Goal: Transaction & Acquisition: Download file/media

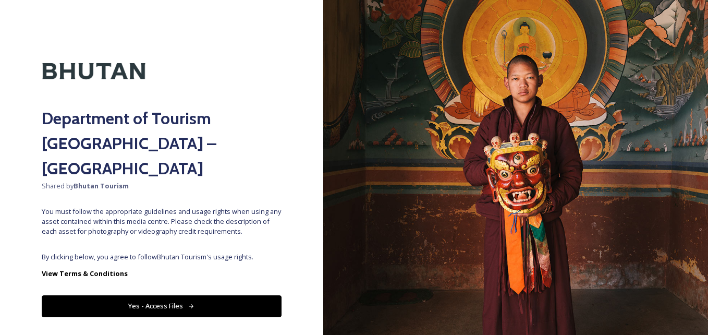
click at [200, 295] on button "Yes - Access Files" at bounding box center [162, 305] width 240 height 21
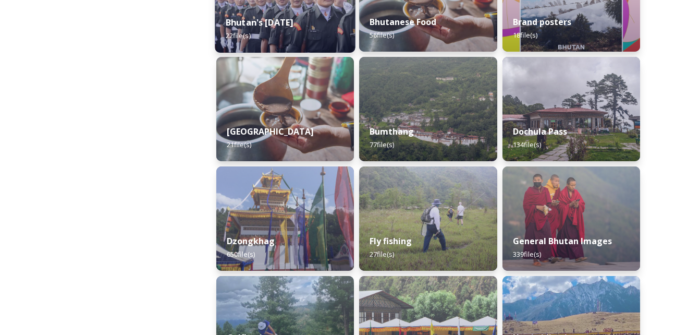
scroll to position [332, 0]
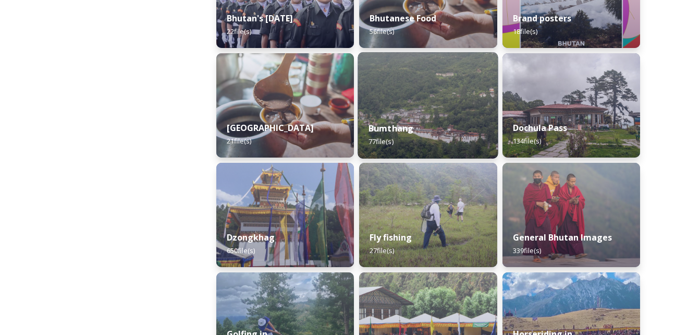
click at [422, 140] on div "Bumthang 77 file(s)" at bounding box center [428, 134] width 141 height 47
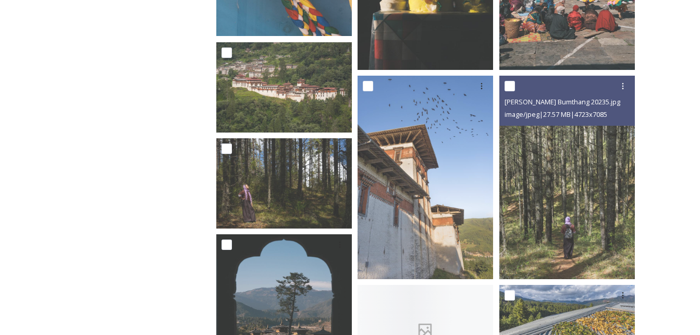
scroll to position [1359, 0]
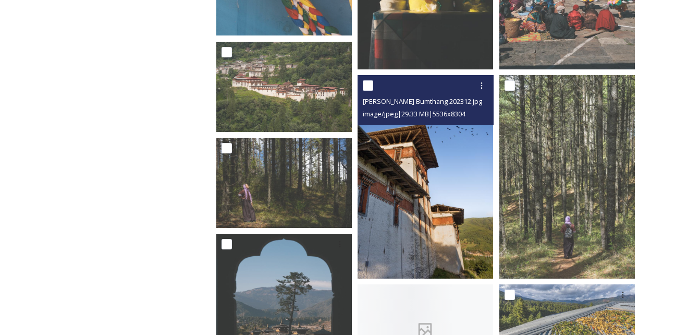
click at [420, 196] on img at bounding box center [424, 176] width 135 height 203
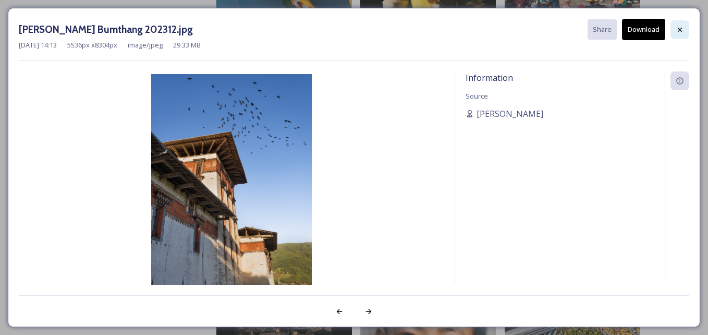
click at [681, 32] on icon at bounding box center [679, 30] width 8 height 8
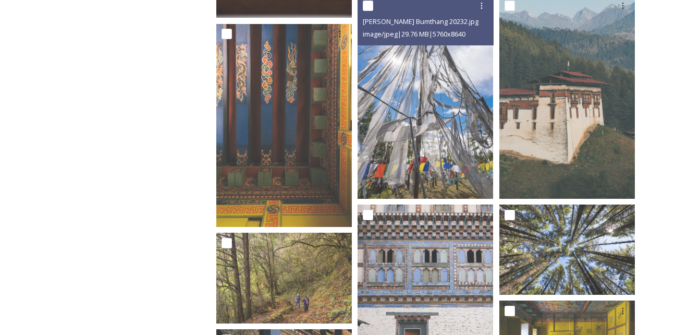
scroll to position [2051, 0]
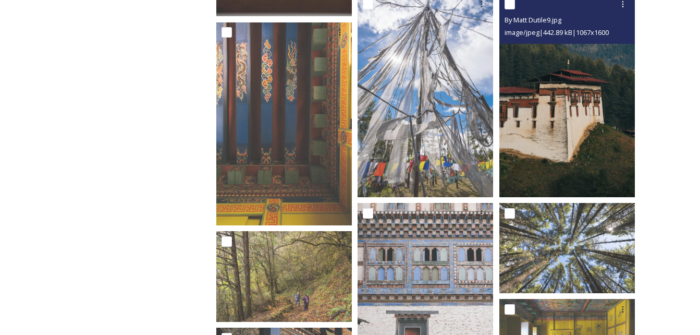
click at [548, 142] on img at bounding box center [566, 95] width 135 height 203
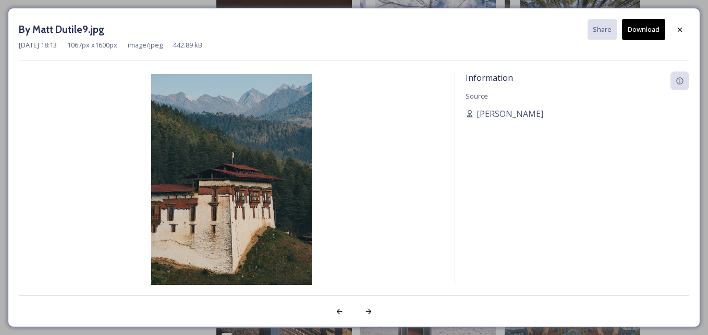
drag, startPoint x: 548, startPoint y: 142, endPoint x: 643, endPoint y: 26, distance: 150.1
click at [643, 26] on button "Download" at bounding box center [643, 29] width 43 height 21
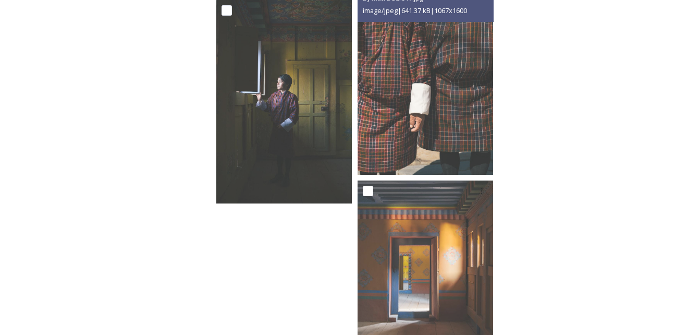
scroll to position [4262, 0]
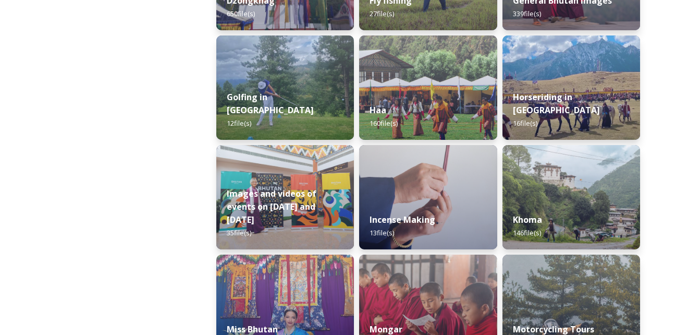
scroll to position [570, 0]
click at [283, 6] on div "Dzongkhag 650 file(s)" at bounding box center [285, 6] width 141 height 47
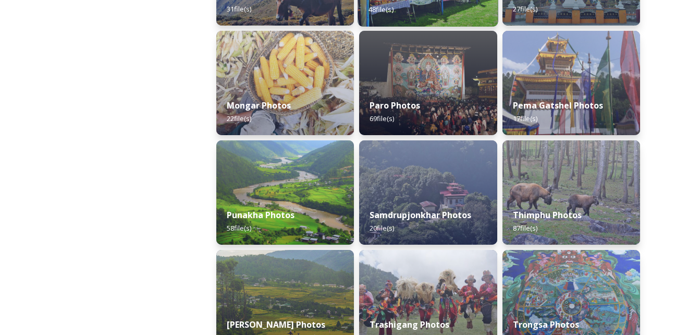
scroll to position [354, 0]
